Goal: Task Accomplishment & Management: Manage account settings

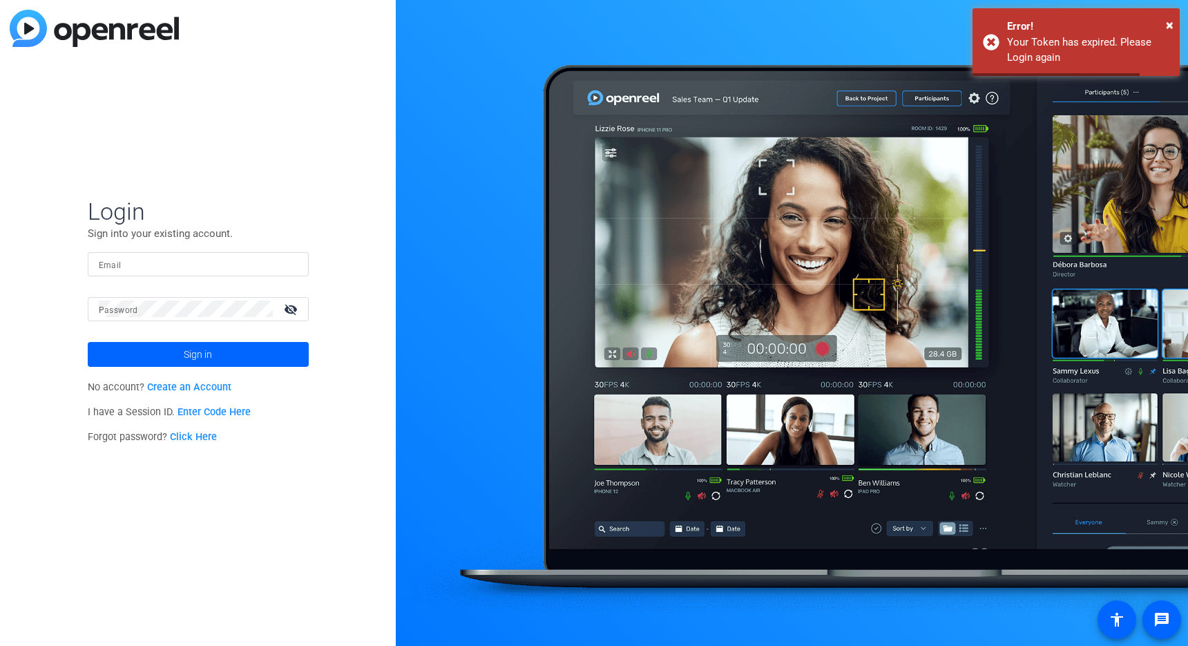
click at [140, 253] on div at bounding box center [198, 264] width 199 height 24
click at [128, 258] on input "Email" at bounding box center [198, 264] width 199 height 17
type input "[PERSON_NAME][EMAIL_ADDRESS][DOMAIN_NAME]"
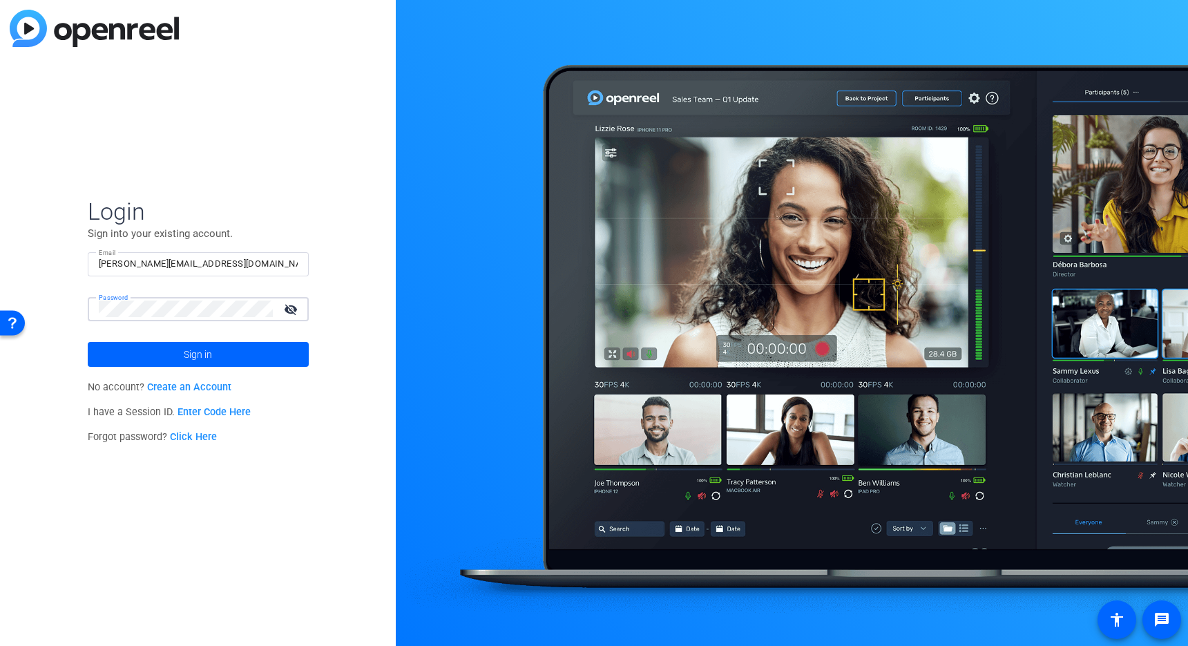
click at [88, 342] on button "Sign in" at bounding box center [198, 354] width 221 height 25
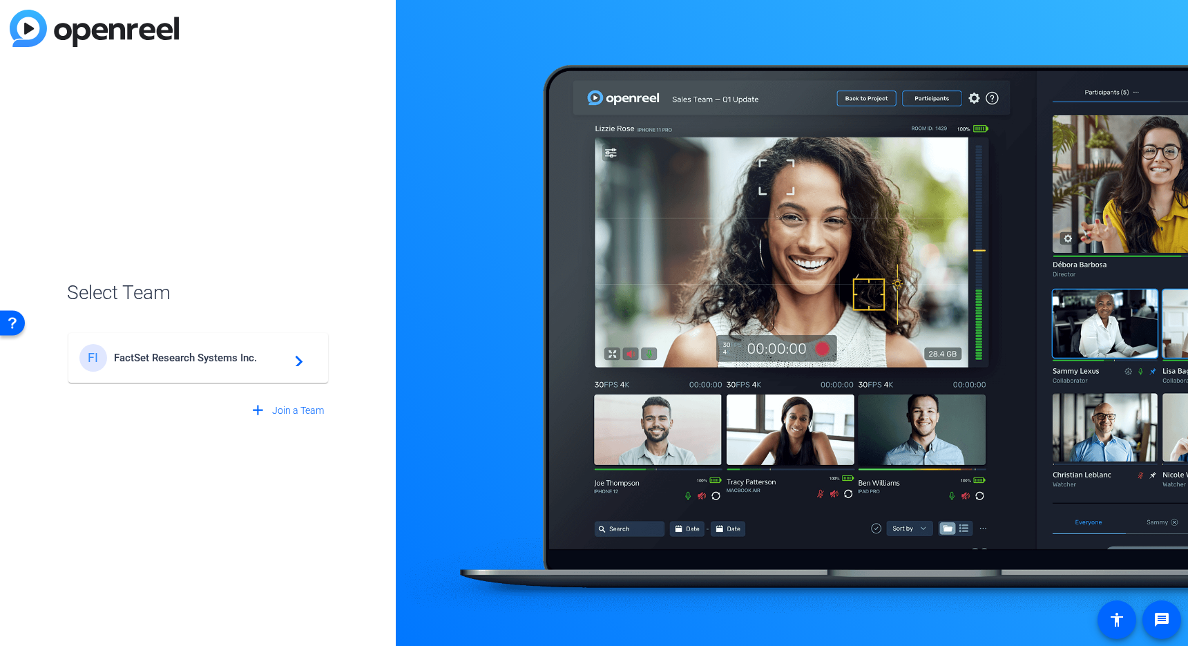
click at [254, 341] on mat-card-content "FI FactSet Research Systems Inc. navigate_next" at bounding box center [198, 358] width 260 height 50
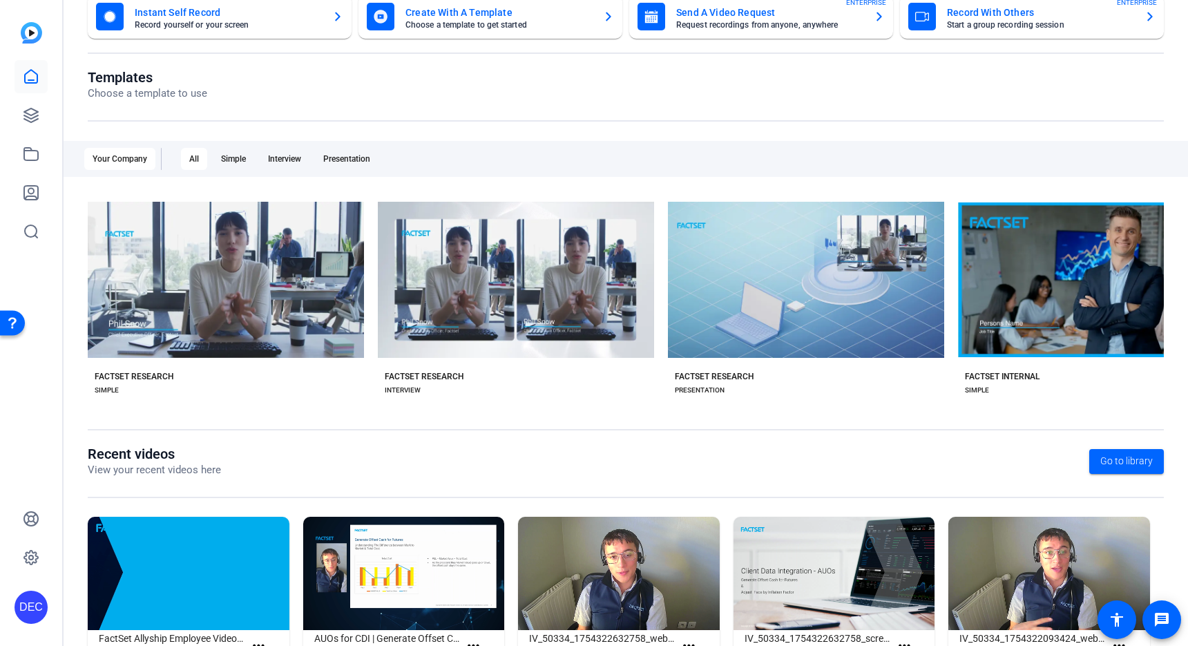
scroll to position [155, 0]
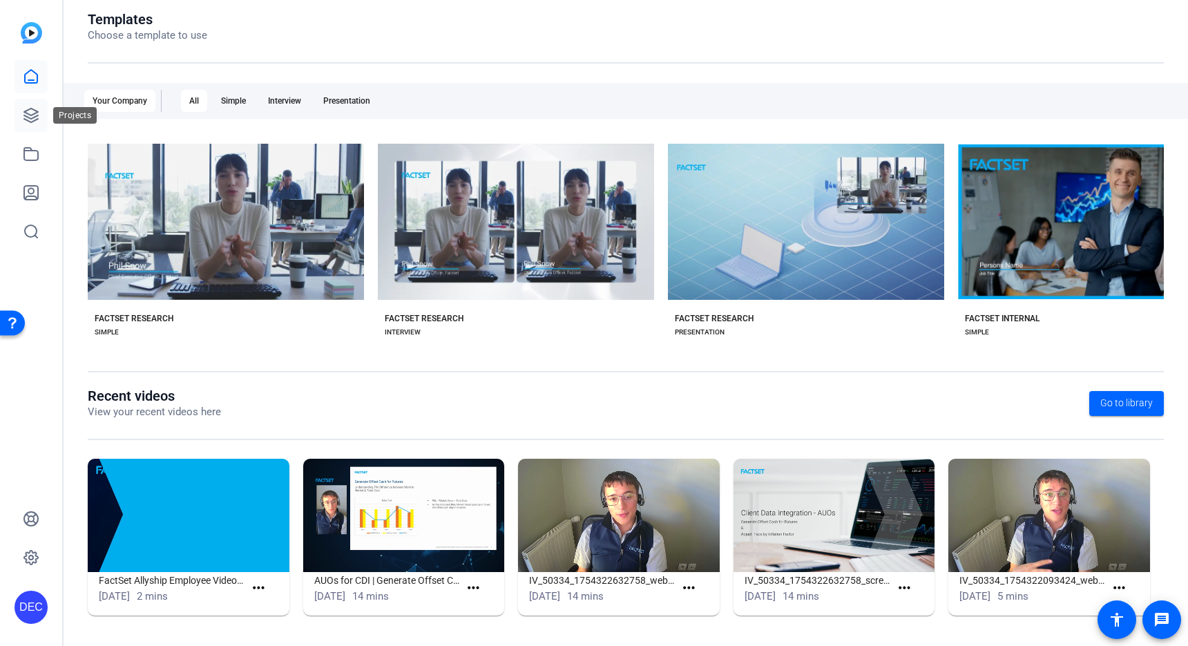
click at [33, 120] on icon at bounding box center [31, 115] width 14 height 14
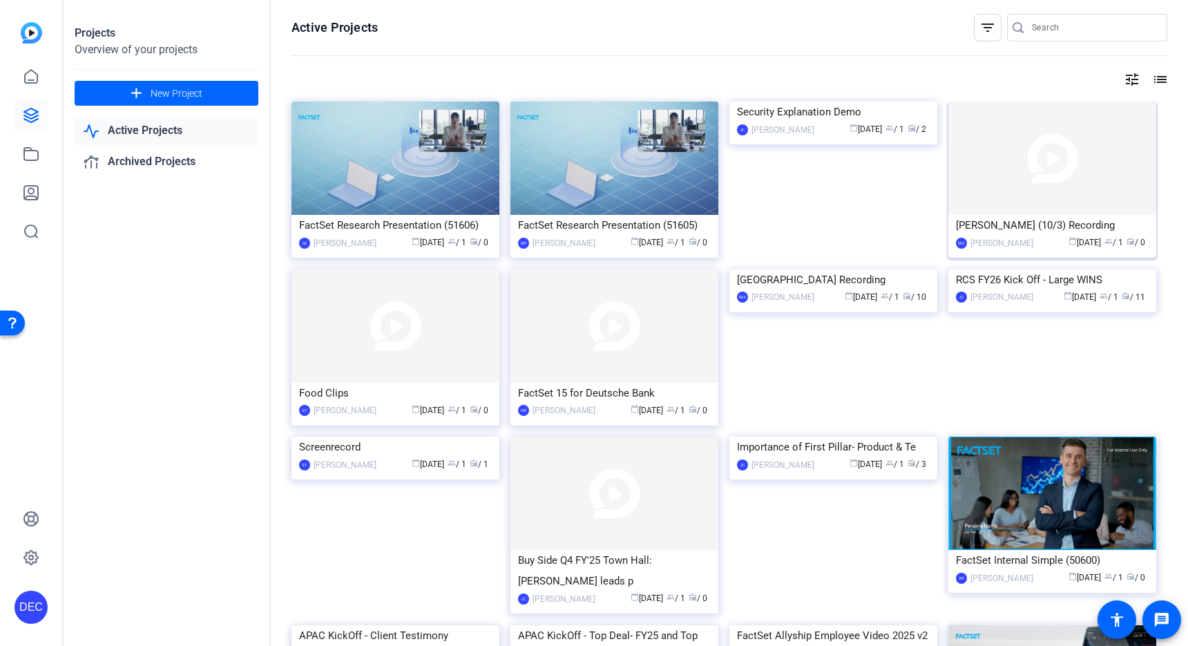
click at [1067, 176] on img at bounding box center [1052, 158] width 208 height 113
